Goal: Check status: Check status

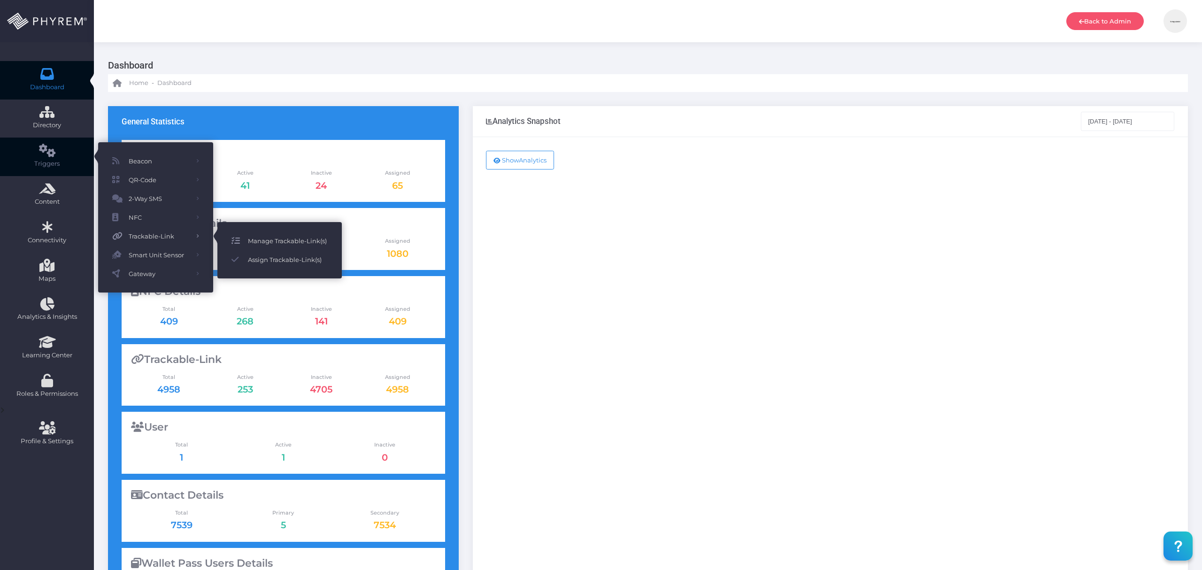
click at [246, 237] on icon at bounding box center [240, 241] width 16 height 12
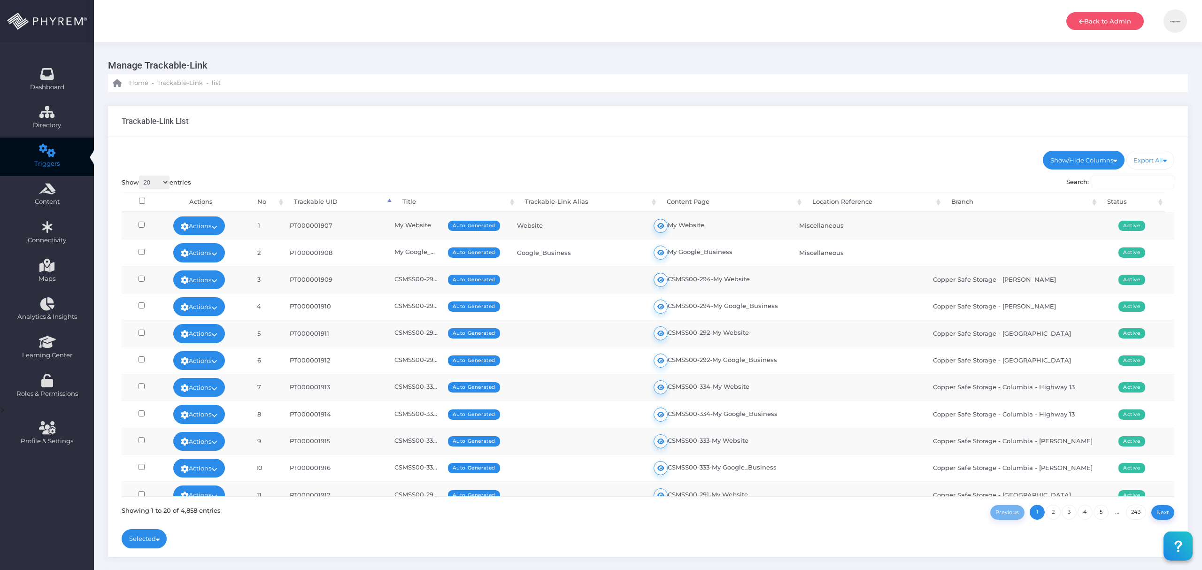
click at [1121, 184] on input "Search:" at bounding box center [1133, 182] width 83 height 13
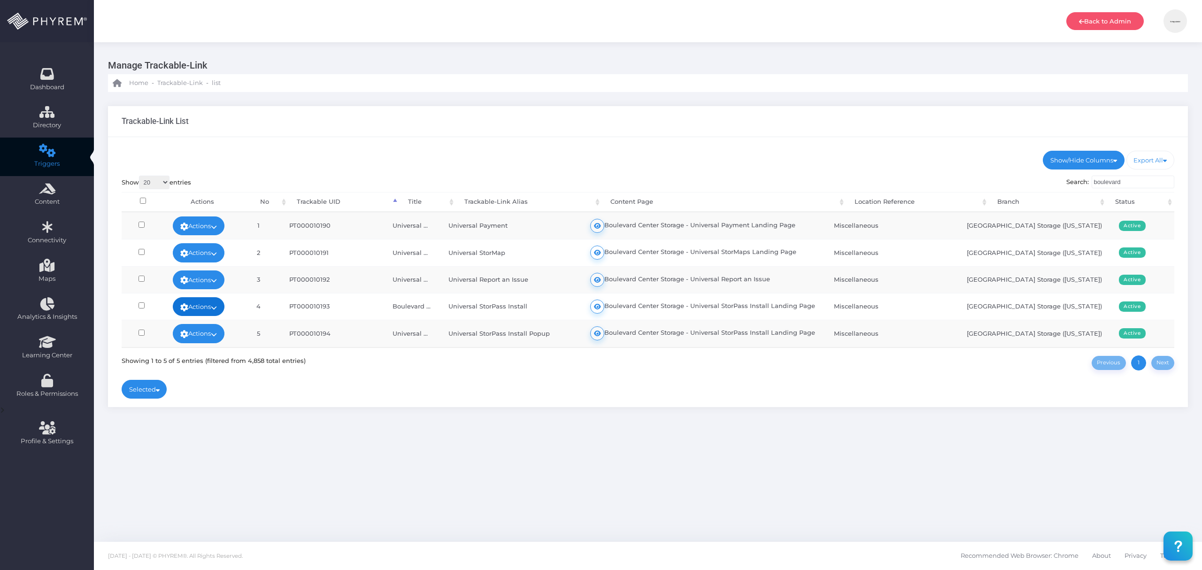
type input "boulevard"
click at [217, 308] on icon at bounding box center [214, 308] width 6 height 0
click at [216, 294] on link "View Logs" at bounding box center [196, 297] width 68 height 18
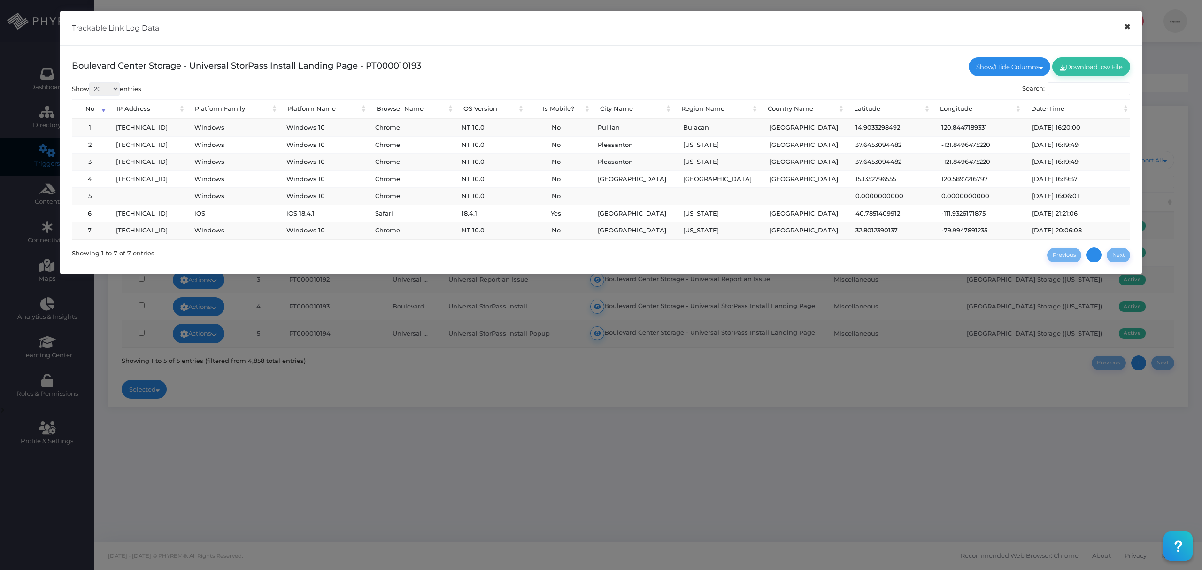
click at [1129, 28] on button "×" at bounding box center [1127, 26] width 18 height 21
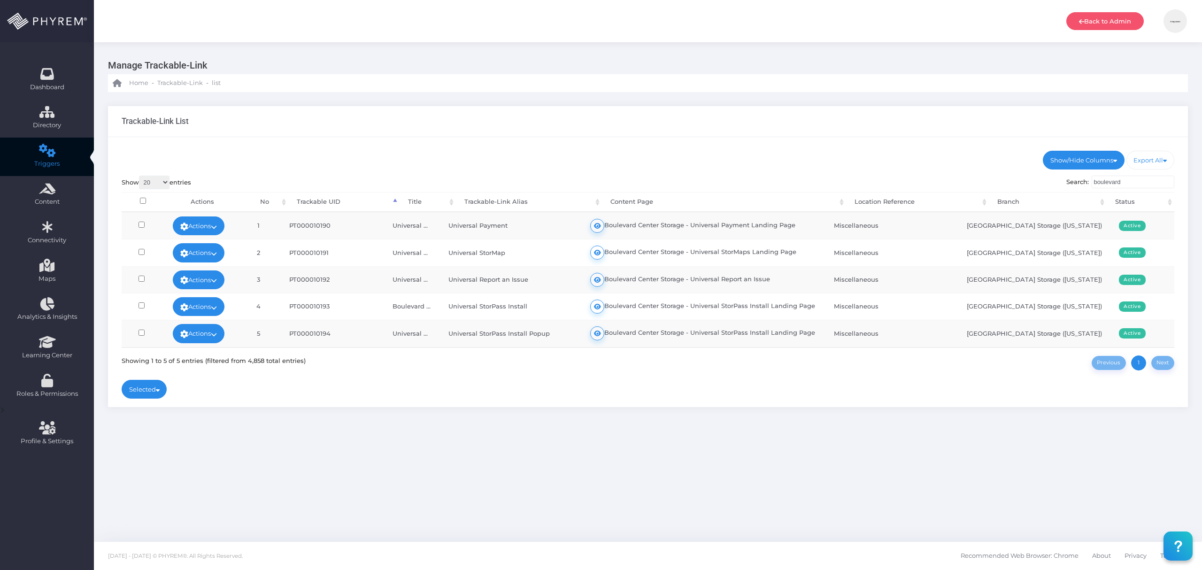
click at [707, 393] on div "Show/Hide Columns No Trackable UID" at bounding box center [648, 272] width 1080 height 271
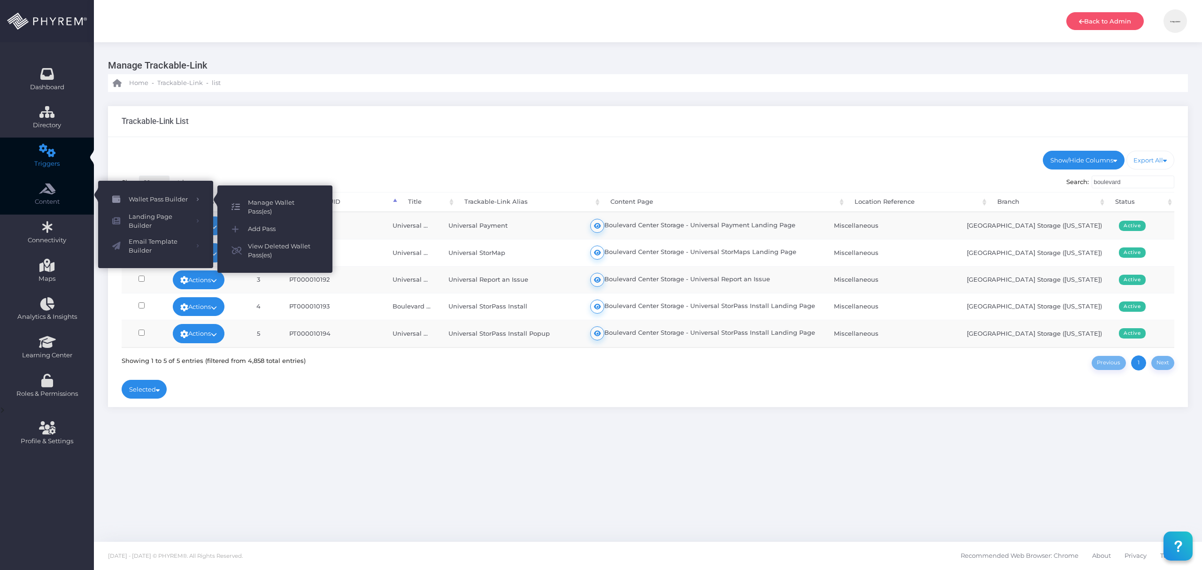
click at [274, 202] on span "Manage Wallet Pass(es)" at bounding box center [283, 207] width 70 height 18
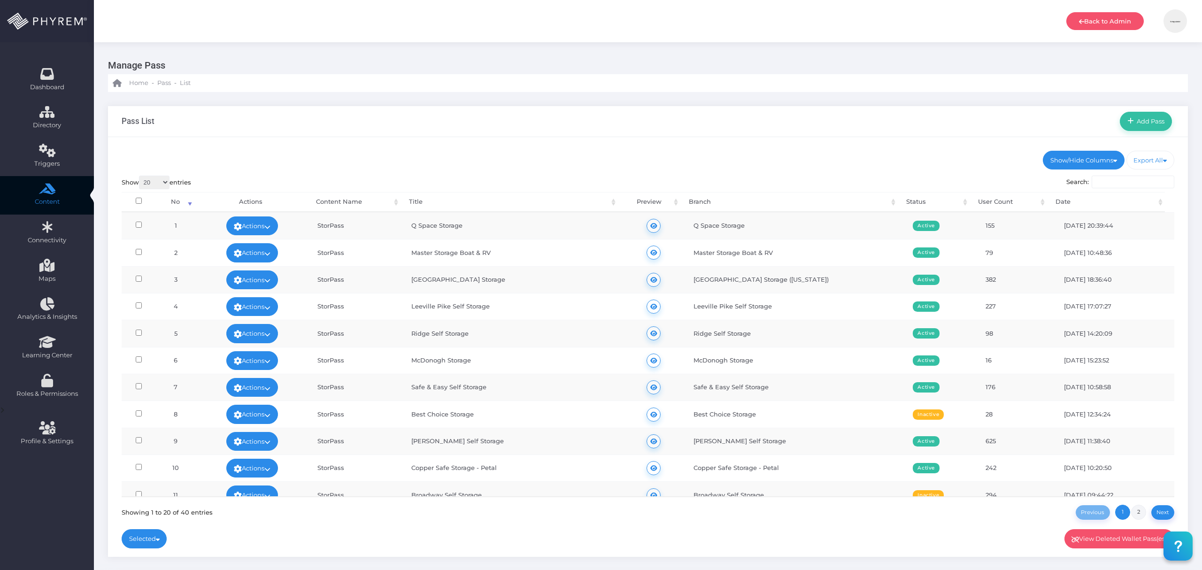
click at [1139, 510] on link "2" at bounding box center [1138, 512] width 15 height 15
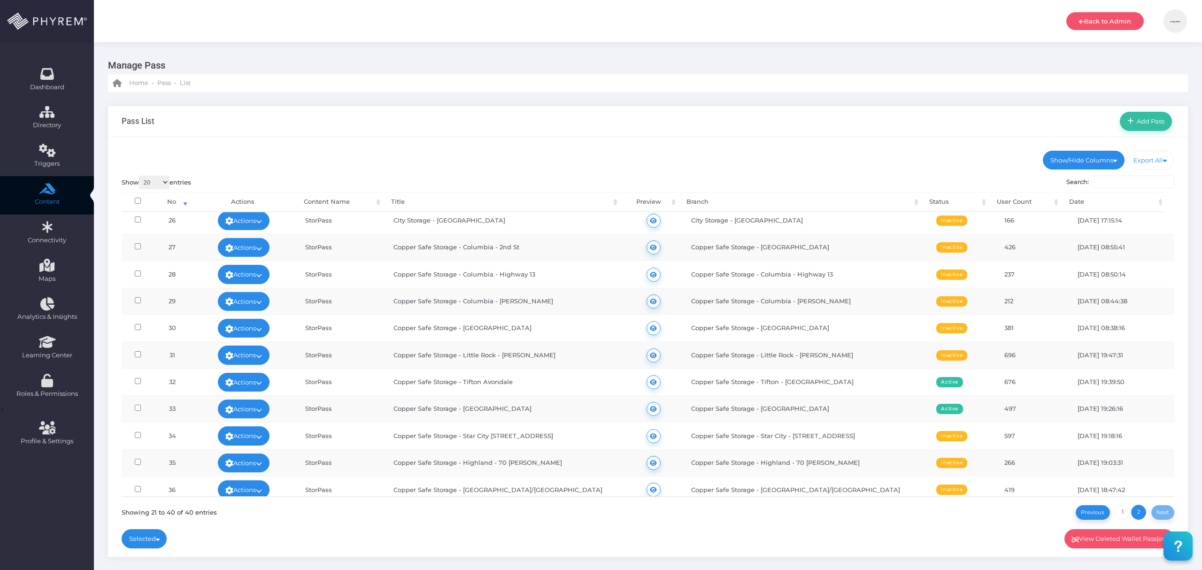
scroll to position [250, 0]
